Goal: Communication & Community: Participate in discussion

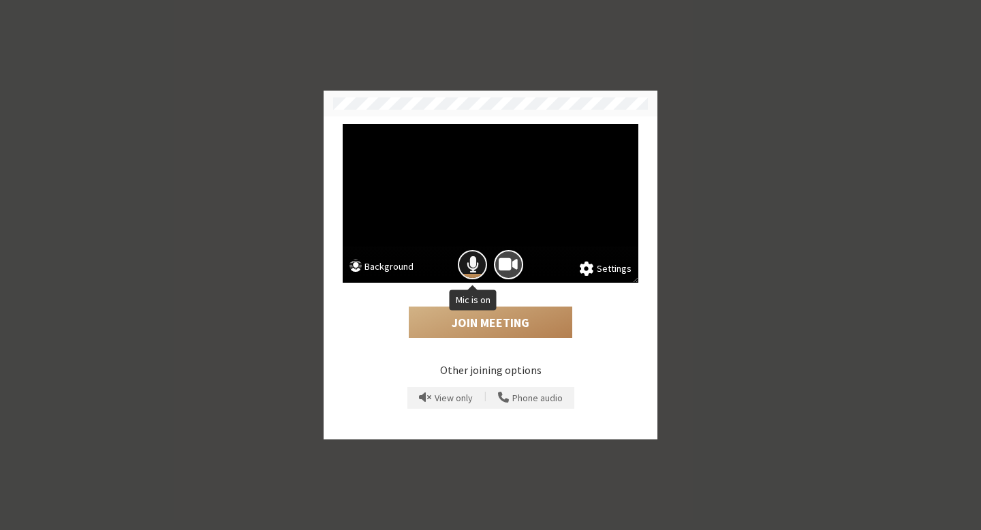
click at [465, 261] on button "Mic is on" at bounding box center [472, 264] width 29 height 29
click at [487, 324] on button "Join Meeting" at bounding box center [491, 322] width 164 height 31
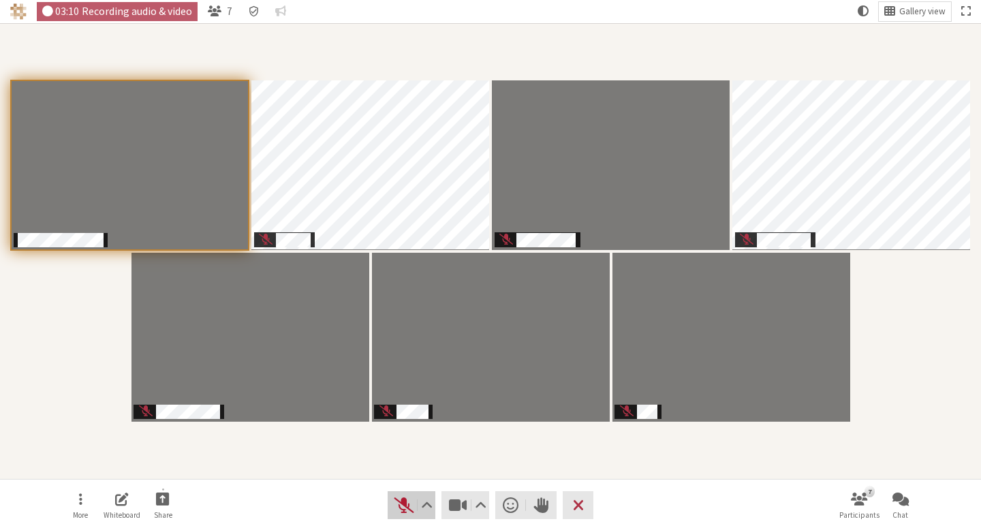
click at [403, 504] on span "Unmute (⌘+Shift+A)" at bounding box center [404, 505] width 19 height 18
click at [403, 504] on span "Mute (⌘+Shift+A)" at bounding box center [404, 505] width 19 height 18
click at [403, 504] on span "Unmute (⌘+Shift+A)" at bounding box center [404, 505] width 19 height 18
click at [403, 504] on span "Mute (⌘+Shift+A)" at bounding box center [404, 505] width 19 height 18
click at [405, 514] on span "Unmute (⌘+Shift+A)" at bounding box center [404, 505] width 19 height 18
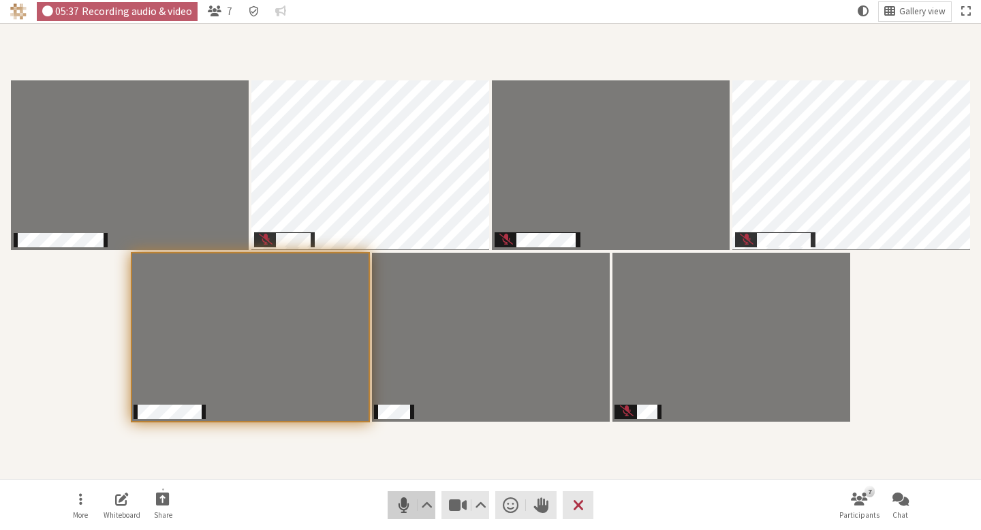
click at [397, 502] on span "Mute (⌘+Shift+A)" at bounding box center [404, 505] width 19 height 18
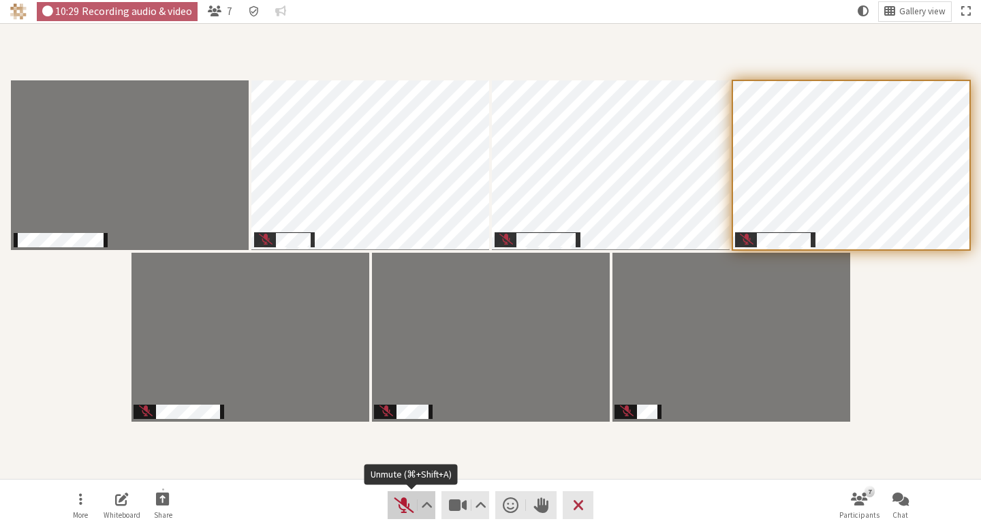
click at [401, 499] on span "Unmute (⌘+Shift+A)" at bounding box center [404, 505] width 19 height 18
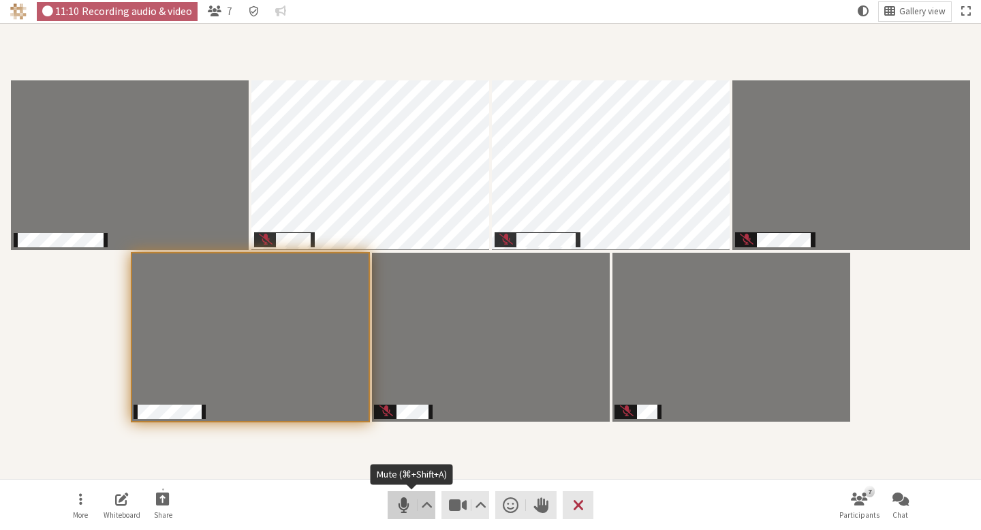
click at [403, 498] on span "Mute (⌘+Shift+A)" at bounding box center [404, 505] width 19 height 18
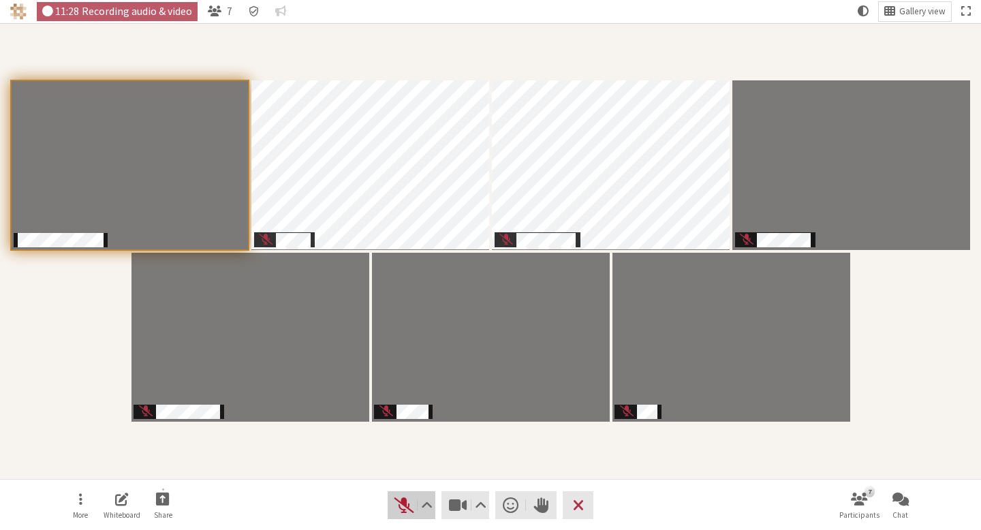
click at [405, 496] on span "Unmute (⌘+Shift+A)" at bounding box center [404, 505] width 19 height 18
click at [403, 508] on span "Mute (⌘+Shift+A)" at bounding box center [404, 505] width 19 height 18
click at [399, 504] on span "Unmute (⌘+Shift+A)" at bounding box center [404, 505] width 19 height 18
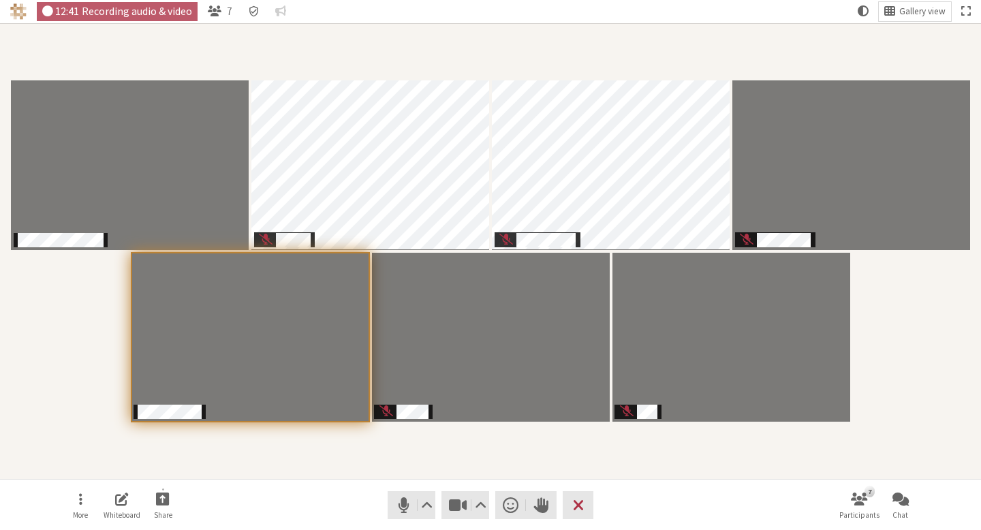
click at [333, 464] on div "Participants" at bounding box center [491, 251] width 962 height 437
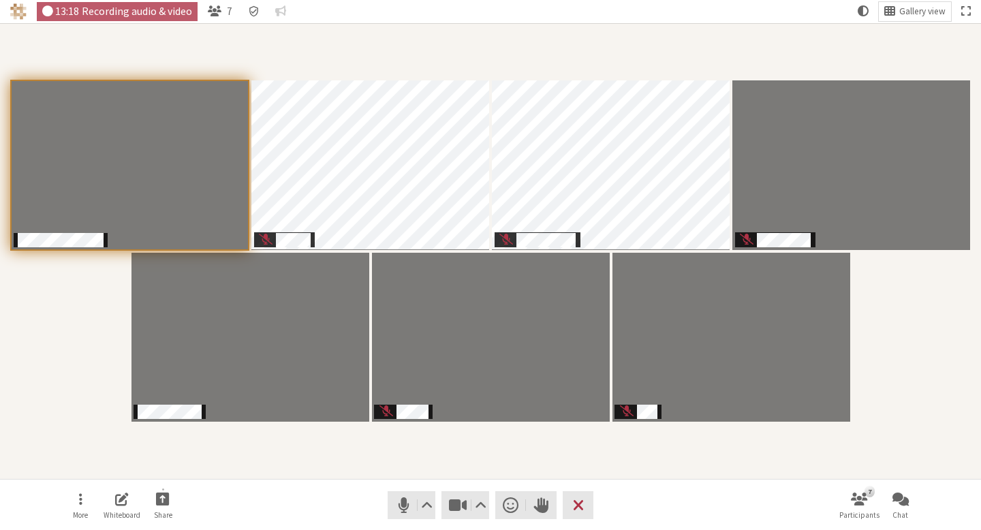
click at [377, 482] on nav "More Whiteboard Share Audio Video Send a reaction Raise hand Leave 7 Participan…" at bounding box center [490, 505] width 858 height 51
click at [401, 503] on span "Mute (⌘+Shift+A)" at bounding box center [404, 505] width 19 height 18
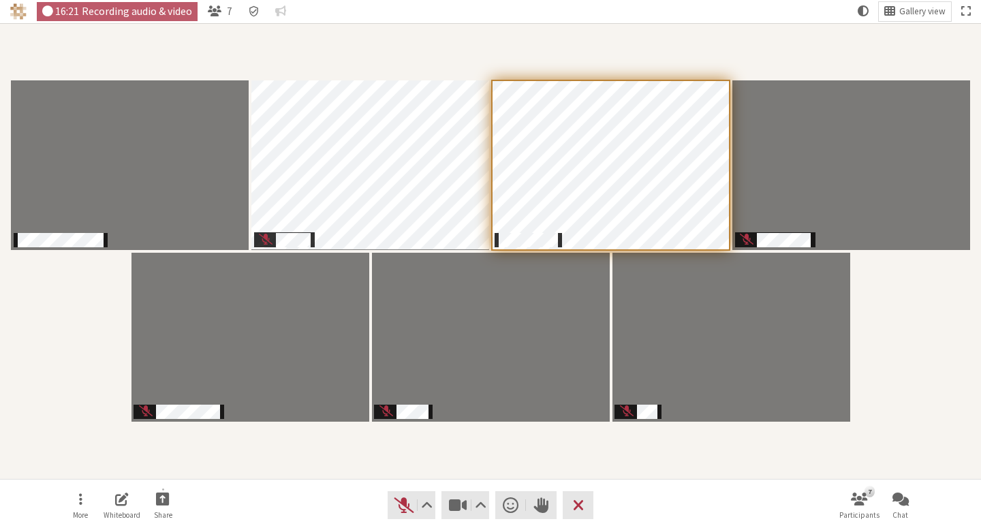
click at [424, 60] on div "Participants" at bounding box center [491, 251] width 962 height 437
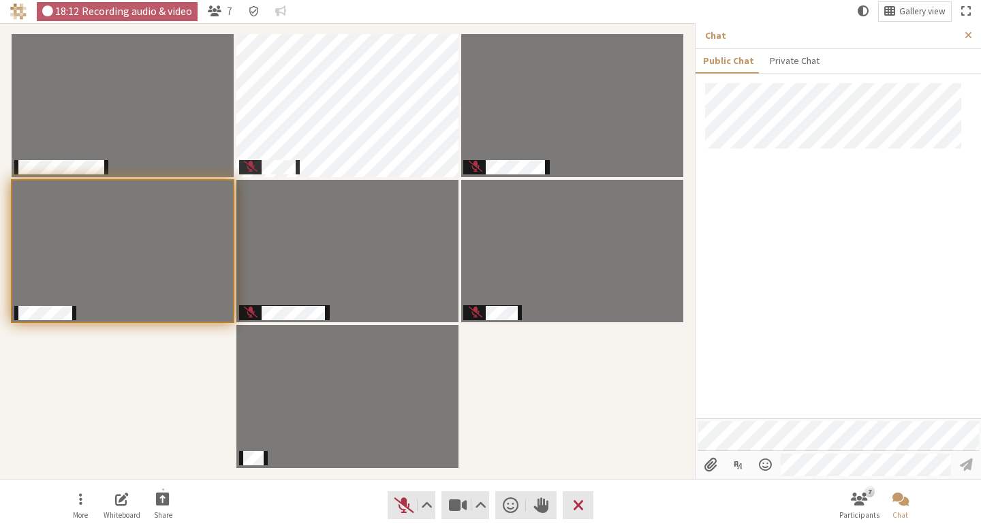
click at [895, 238] on div at bounding box center [838, 250] width 285 height 335
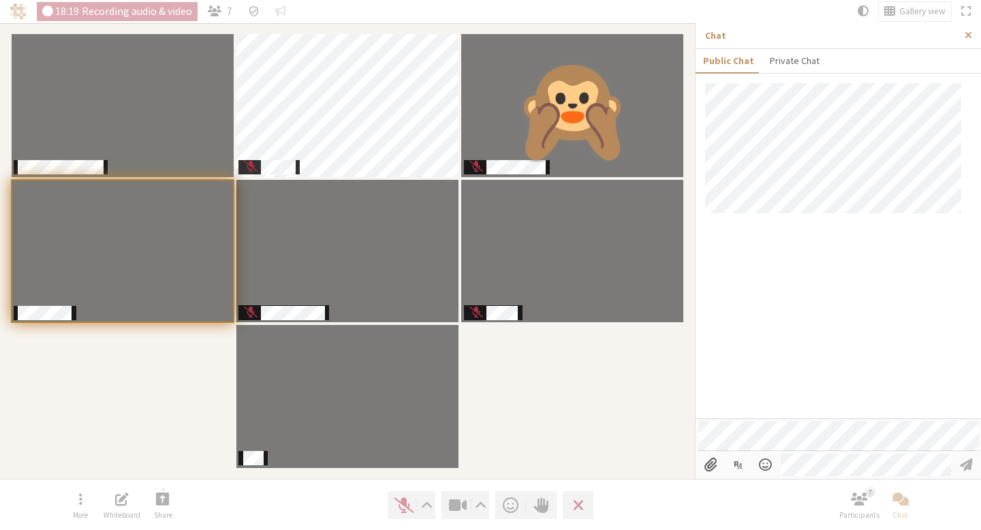
click at [867, 258] on div at bounding box center [838, 250] width 285 height 335
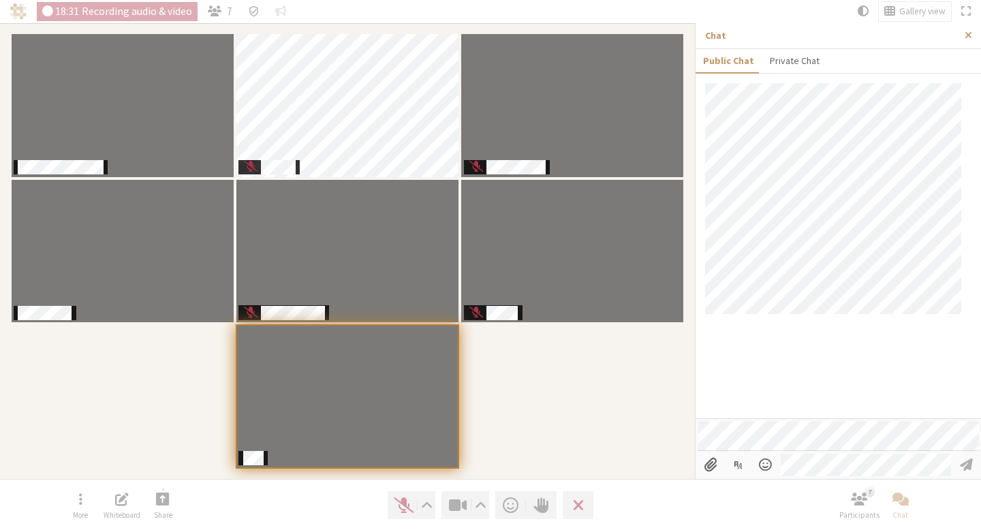
click at [882, 350] on div at bounding box center [838, 250] width 285 height 335
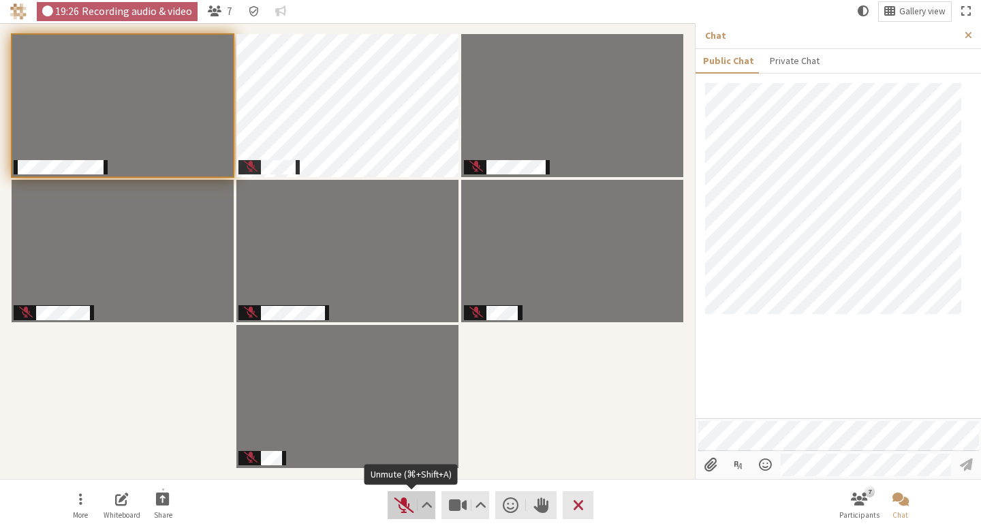
click at [395, 507] on span "Unmute (⌘+Shift+A)" at bounding box center [404, 505] width 19 height 18
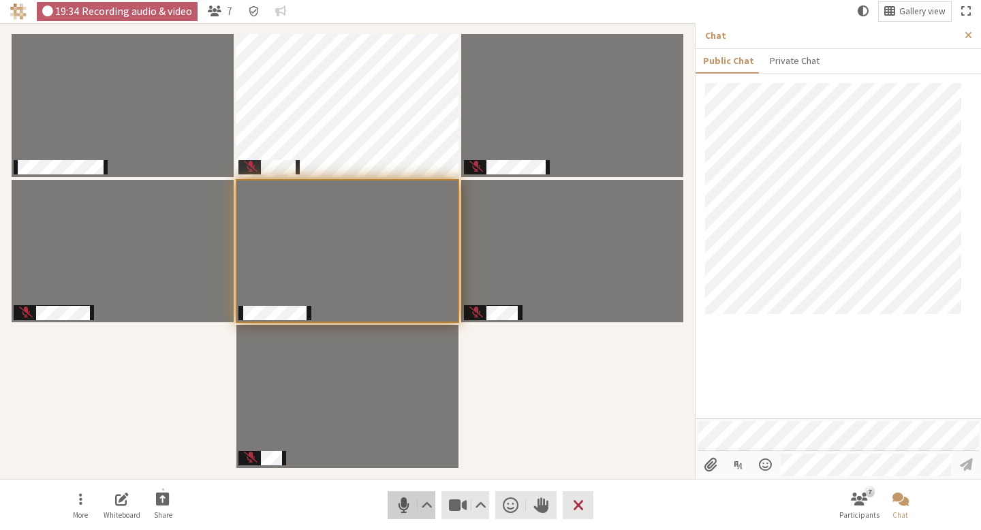
click at [400, 502] on span "Mute (⌘+Shift+A)" at bounding box center [404, 505] width 19 height 18
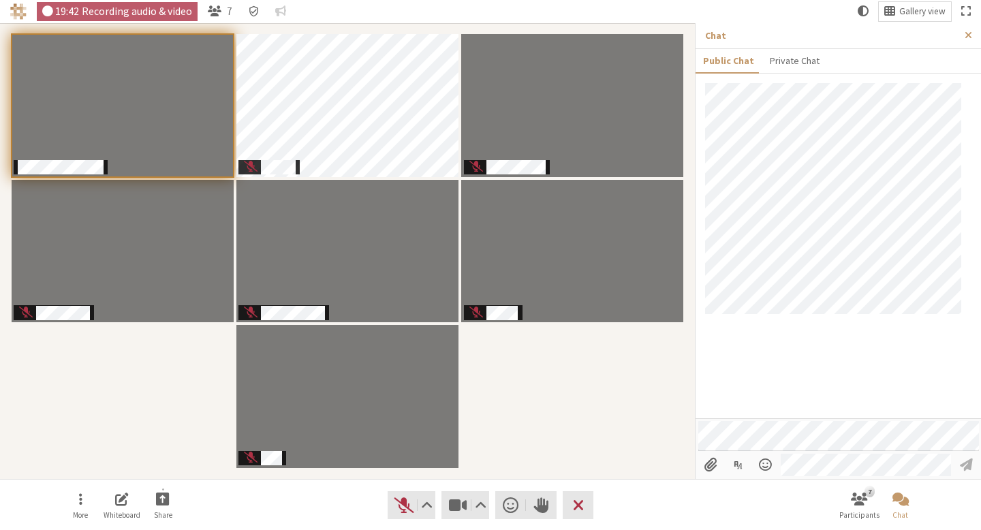
click at [818, 345] on div at bounding box center [838, 250] width 285 height 335
click at [764, 352] on div at bounding box center [838, 250] width 285 height 335
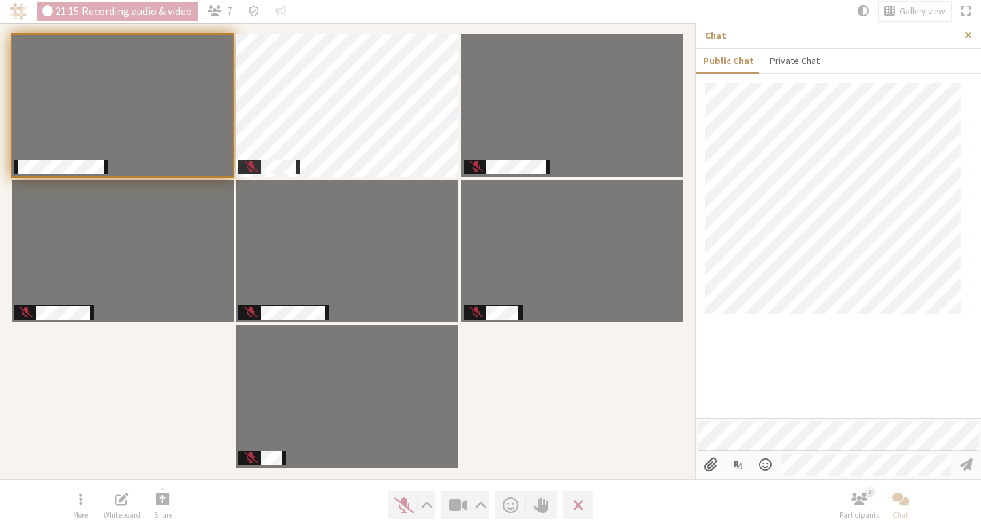
click at [908, 396] on div at bounding box center [838, 250] width 285 height 335
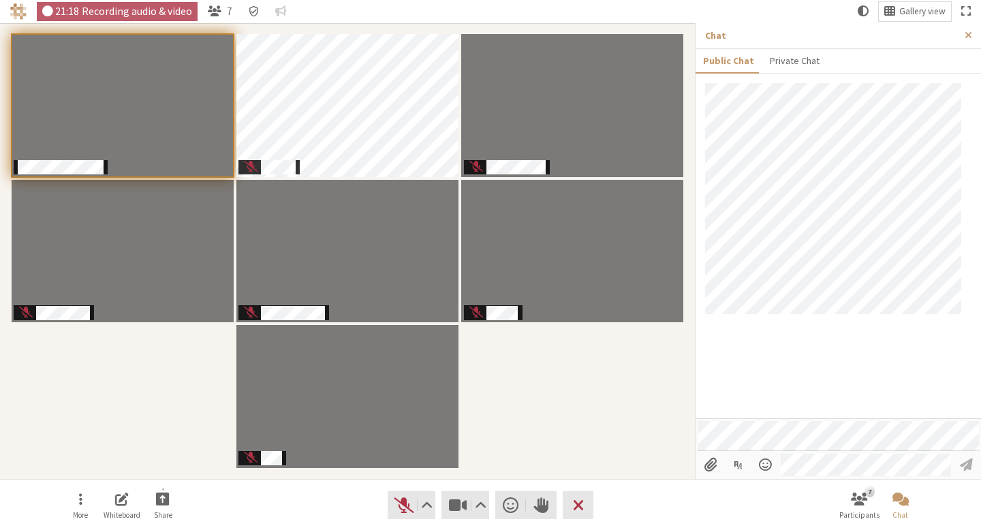
click at [702, 11] on nav "21:18 Recording audio & video 7 Gallery view" at bounding box center [490, 11] width 981 height 23
